Goal: Task Accomplishment & Management: Manage account settings

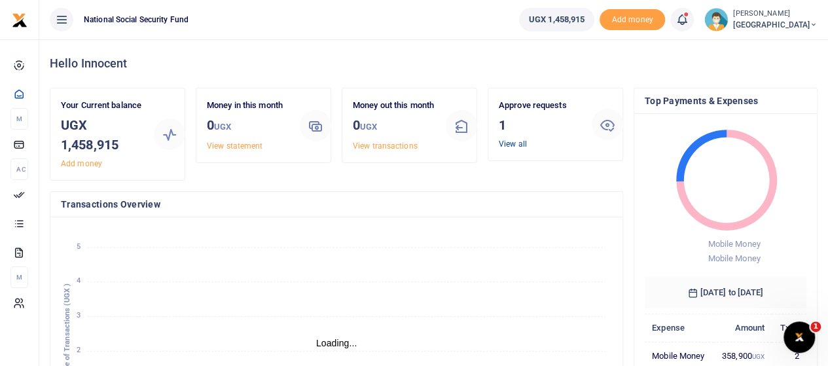
scroll to position [10, 10]
click at [520, 141] on link "View all" at bounding box center [513, 143] width 28 height 9
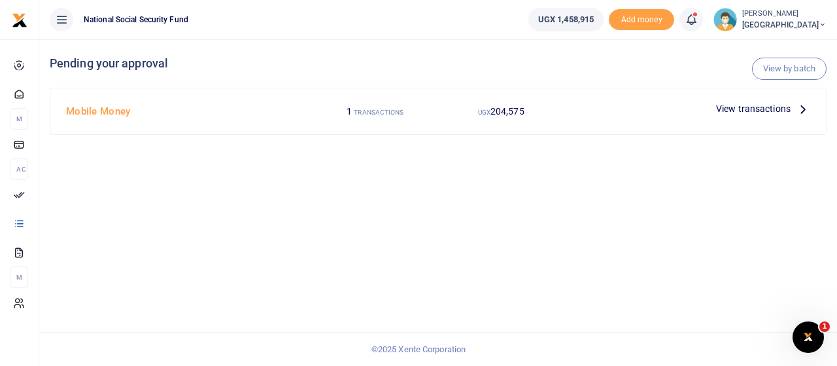
click at [741, 108] on span "View transactions" at bounding box center [753, 108] width 75 height 14
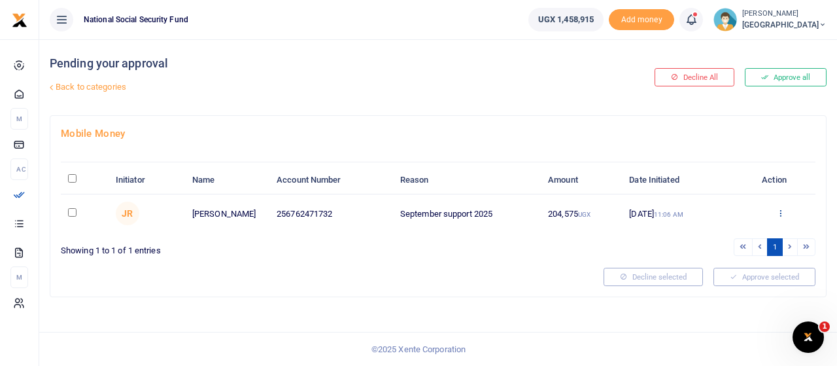
click at [783, 211] on icon at bounding box center [781, 212] width 9 height 9
click at [721, 234] on link "Approve" at bounding box center [732, 234] width 103 height 18
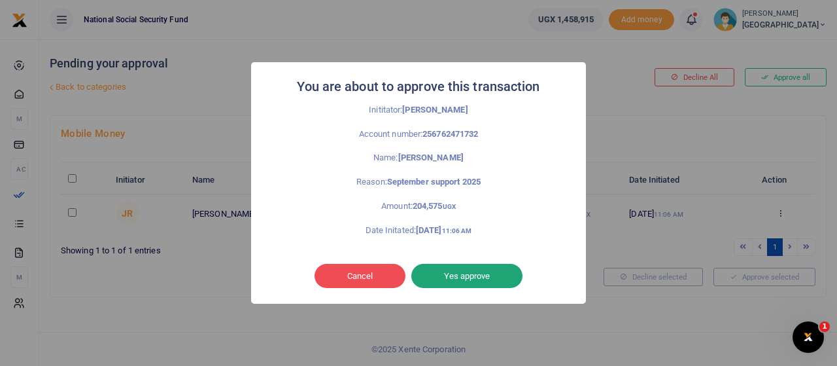
click at [493, 270] on button "Yes approve" at bounding box center [467, 276] width 111 height 25
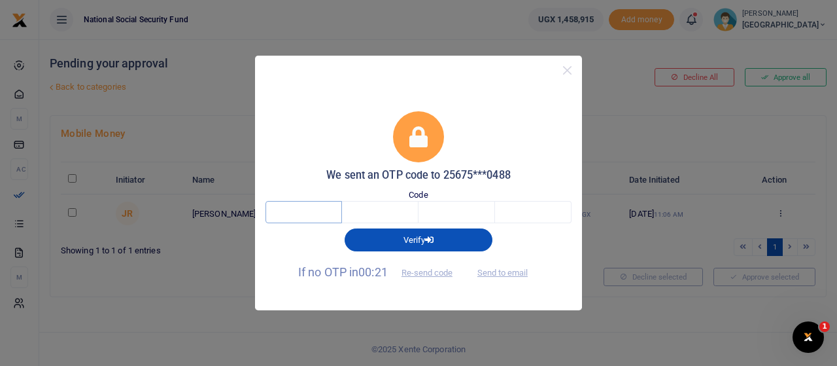
click at [296, 218] on input "text" at bounding box center [304, 212] width 77 height 22
type input "9"
type input "8"
type input "6"
type input "7"
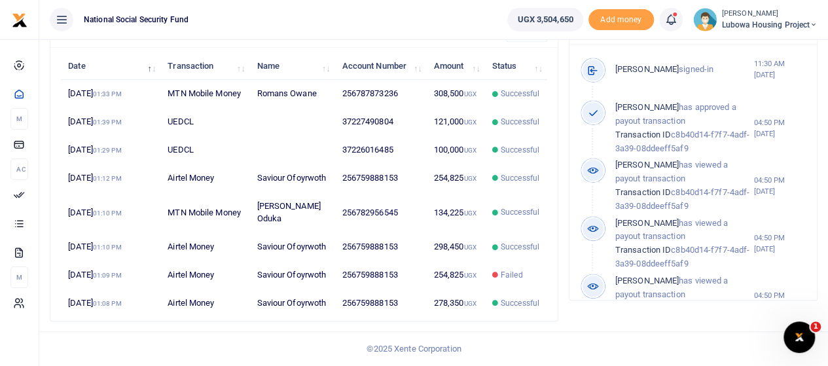
scroll to position [544, 0]
